Goal: Transaction & Acquisition: Purchase product/service

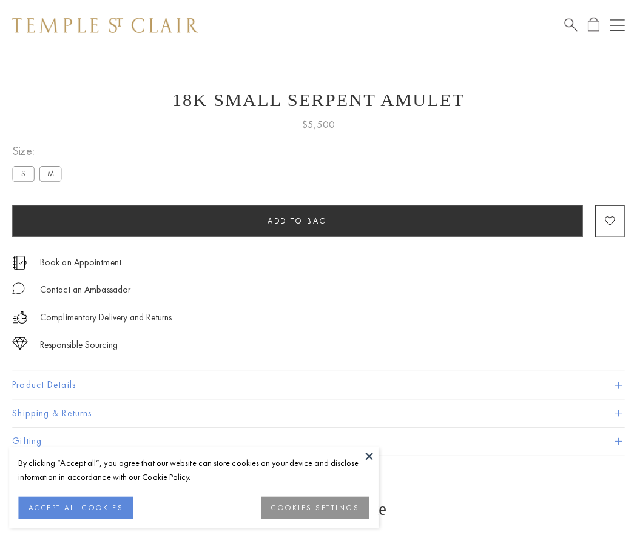
scroll to position [19, 0]
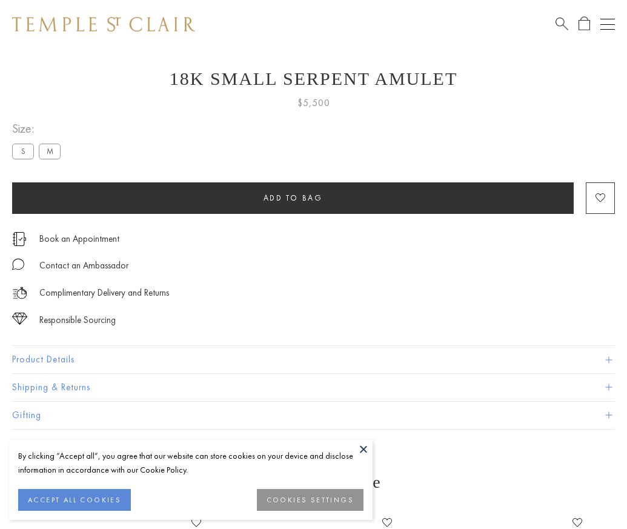
click at [293, 198] on span "Add to bag" at bounding box center [293, 198] width 59 height 10
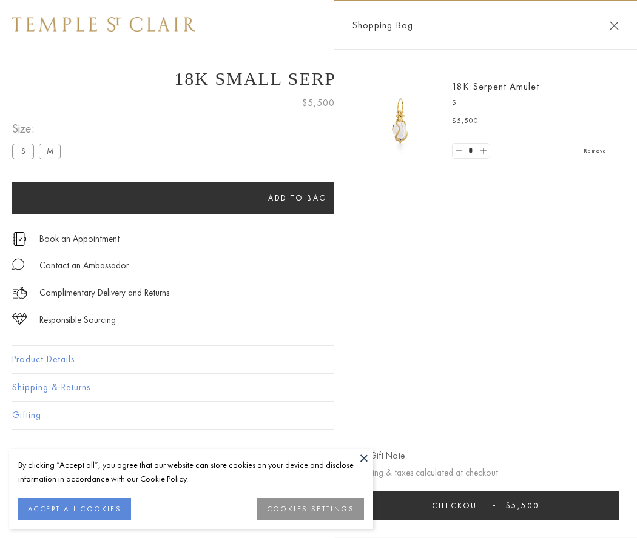
click at [485, 506] on button "Checkout $5,500" at bounding box center [485, 506] width 267 height 28
